Goal: Check status: Check status

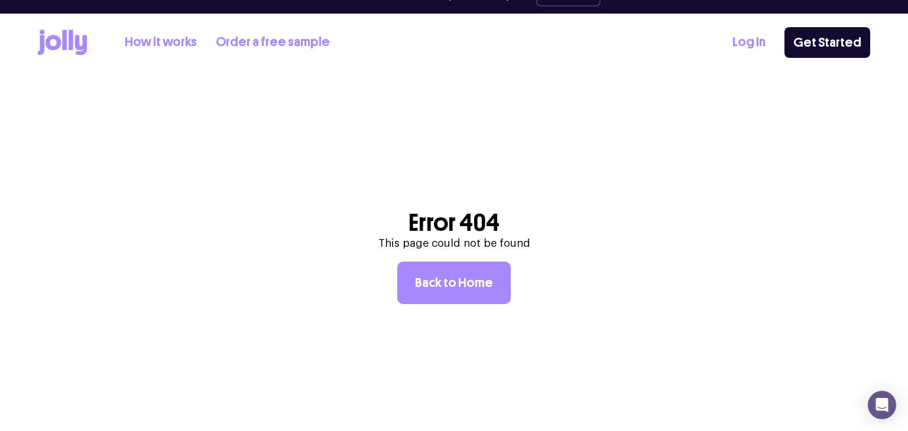
click at [762, 28] on div "How it works Order a free sample Log In Get Started" at bounding box center [454, 43] width 832 height 58
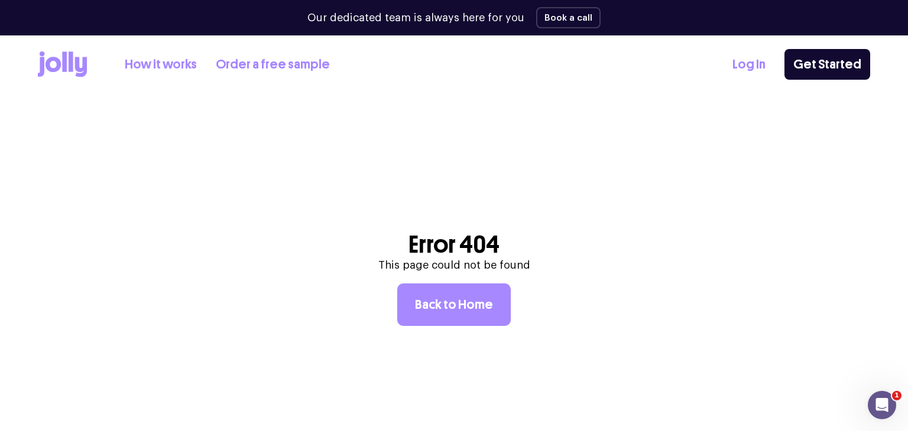
click at [749, 61] on link "Log In" at bounding box center [748, 64] width 33 height 19
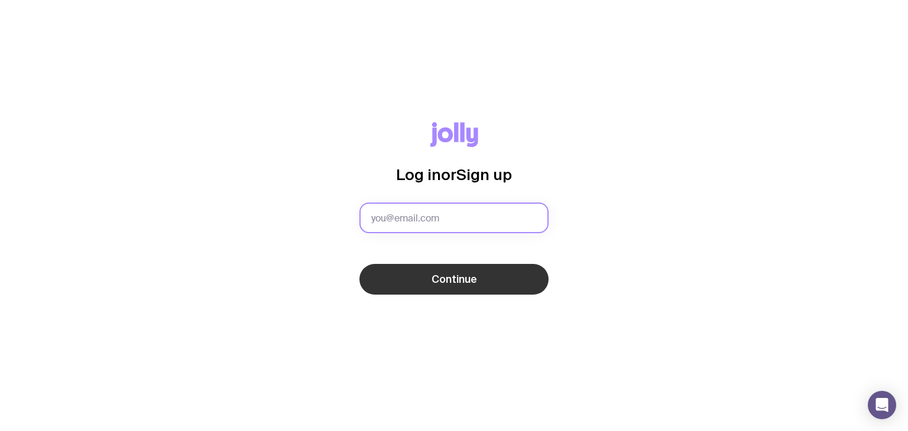
type input "[PERSON_NAME][EMAIL_ADDRESS][PERSON_NAME][DOMAIN_NAME]"
click at [421, 288] on button "Continue" at bounding box center [453, 279] width 189 height 31
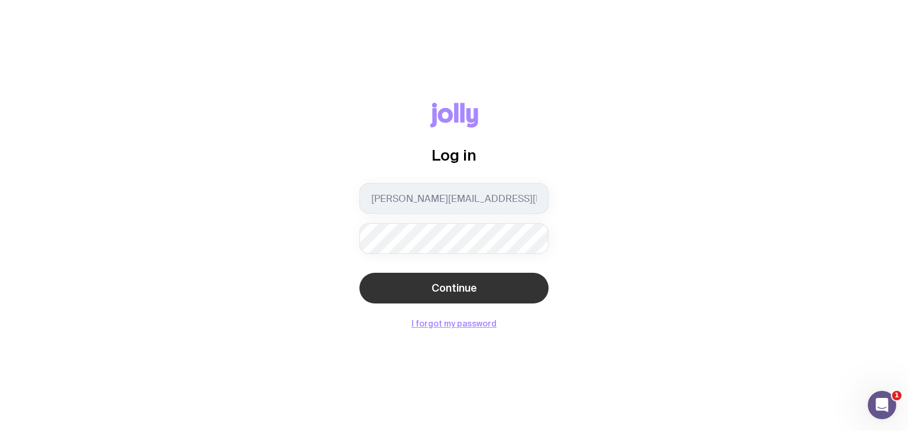
click at [412, 294] on button "Continue" at bounding box center [453, 288] width 189 height 31
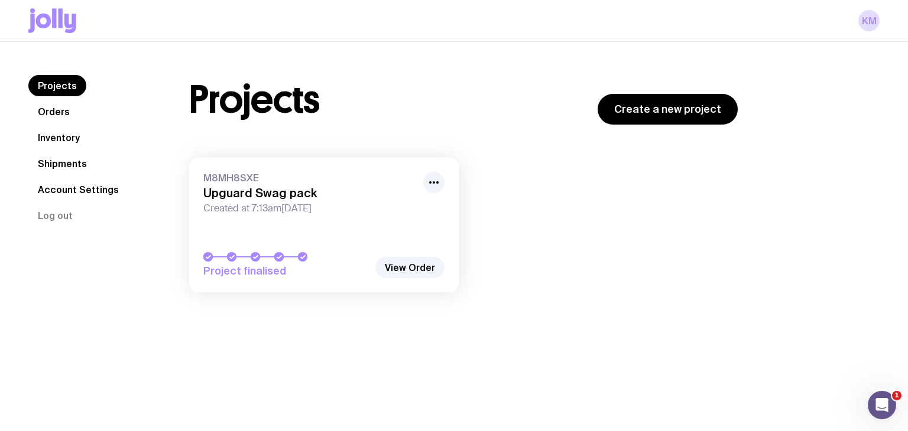
click at [63, 138] on link "Inventory" at bounding box center [58, 137] width 61 height 21
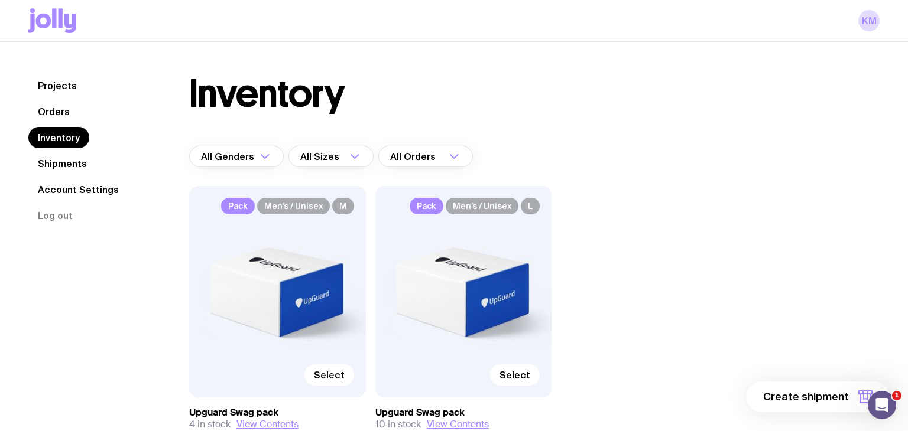
click at [63, 174] on link "Shipments" at bounding box center [62, 163] width 68 height 21
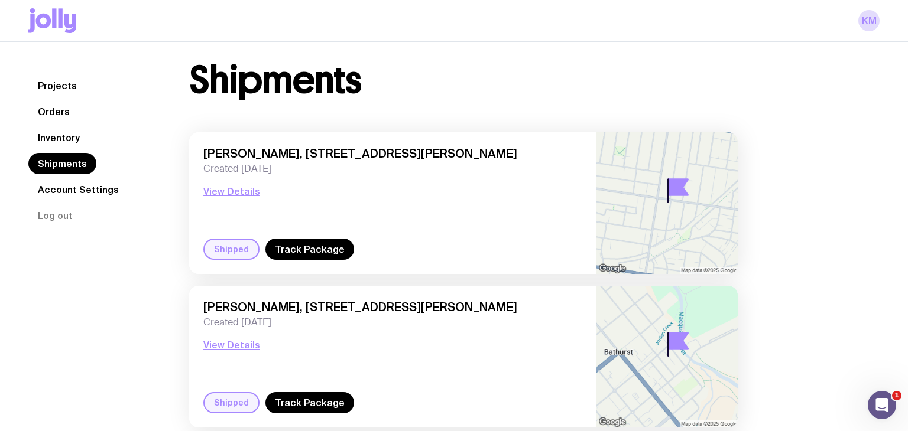
scroll to position [18, 0]
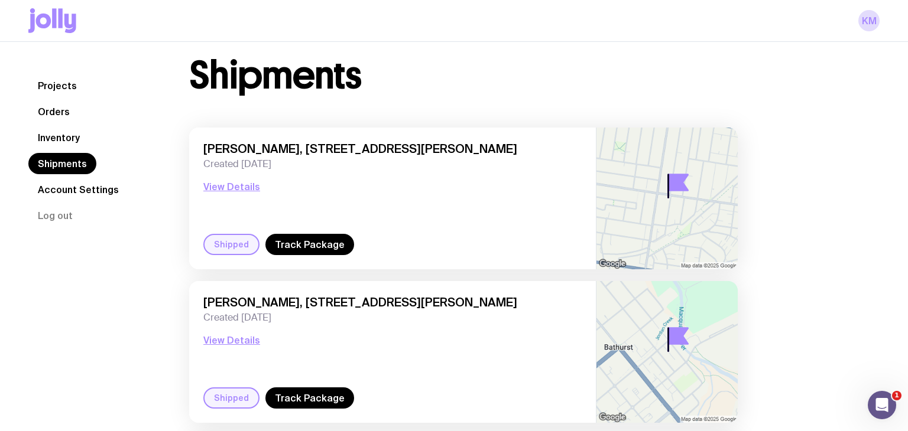
click at [214, 249] on div "Shipped" at bounding box center [231, 244] width 56 height 21
click at [323, 250] on link "Track Package" at bounding box center [309, 244] width 89 height 21
